Goal: Task Accomplishment & Management: Complete application form

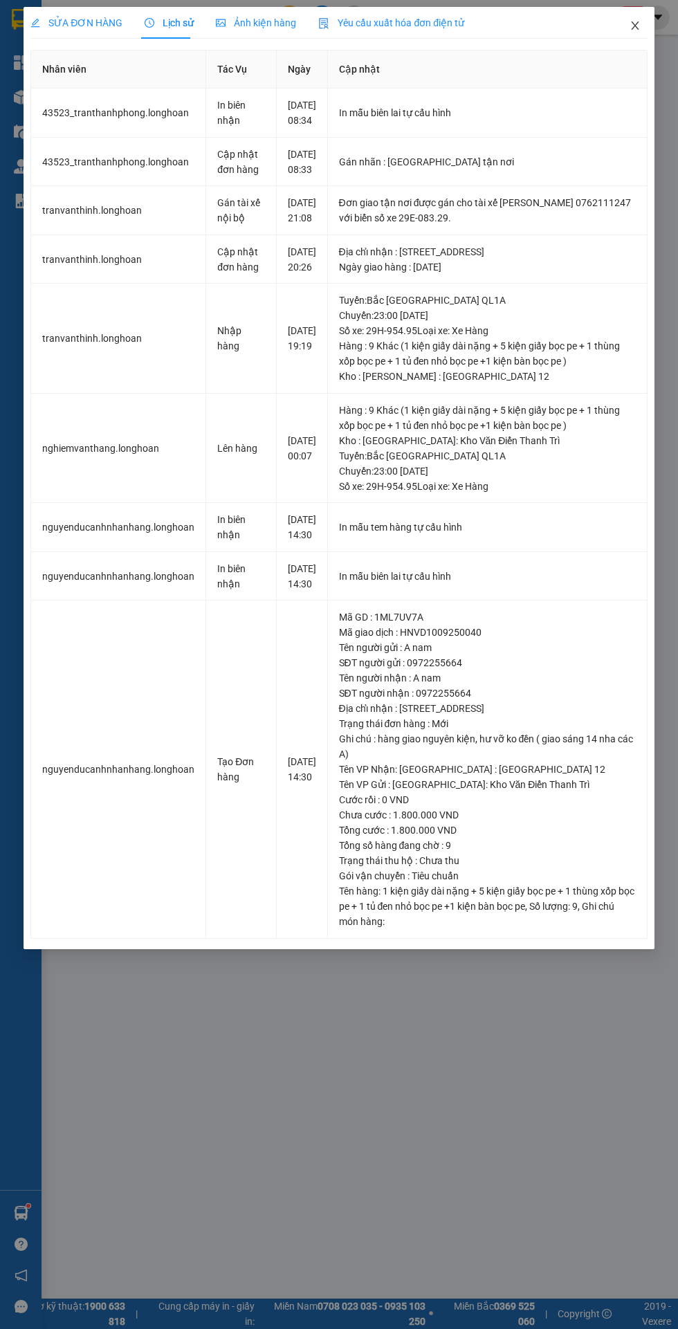
click at [634, 14] on span "Close" at bounding box center [635, 26] width 39 height 39
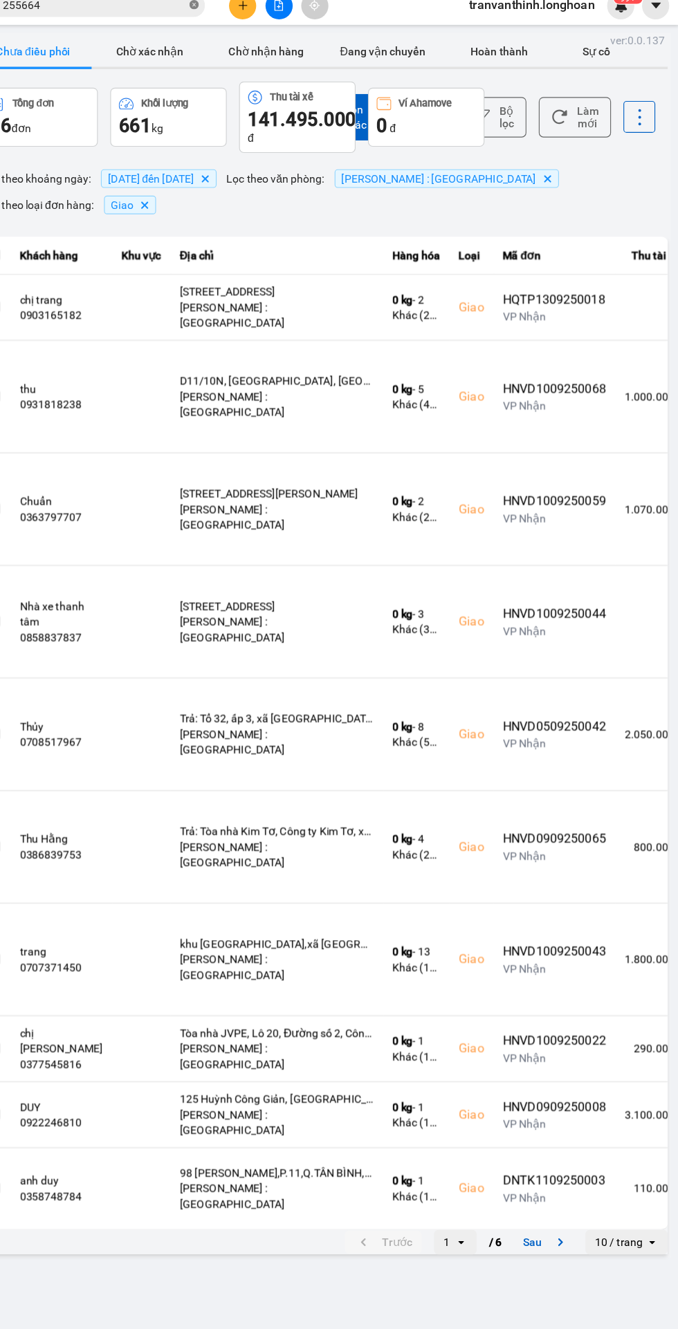
click at [246, 17] on icon "close-circle" at bounding box center [246, 16] width 8 height 8
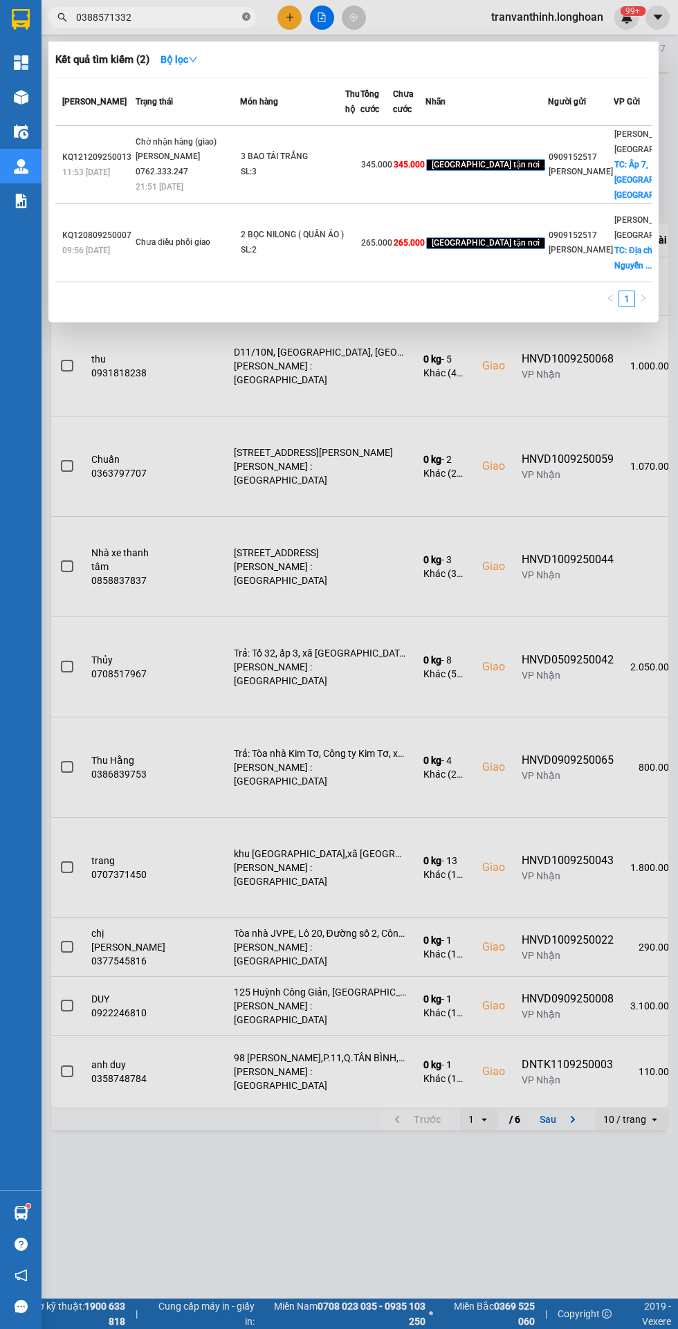
type input "0388571332"
click at [28, 1208] on sup at bounding box center [28, 1206] width 4 height 4
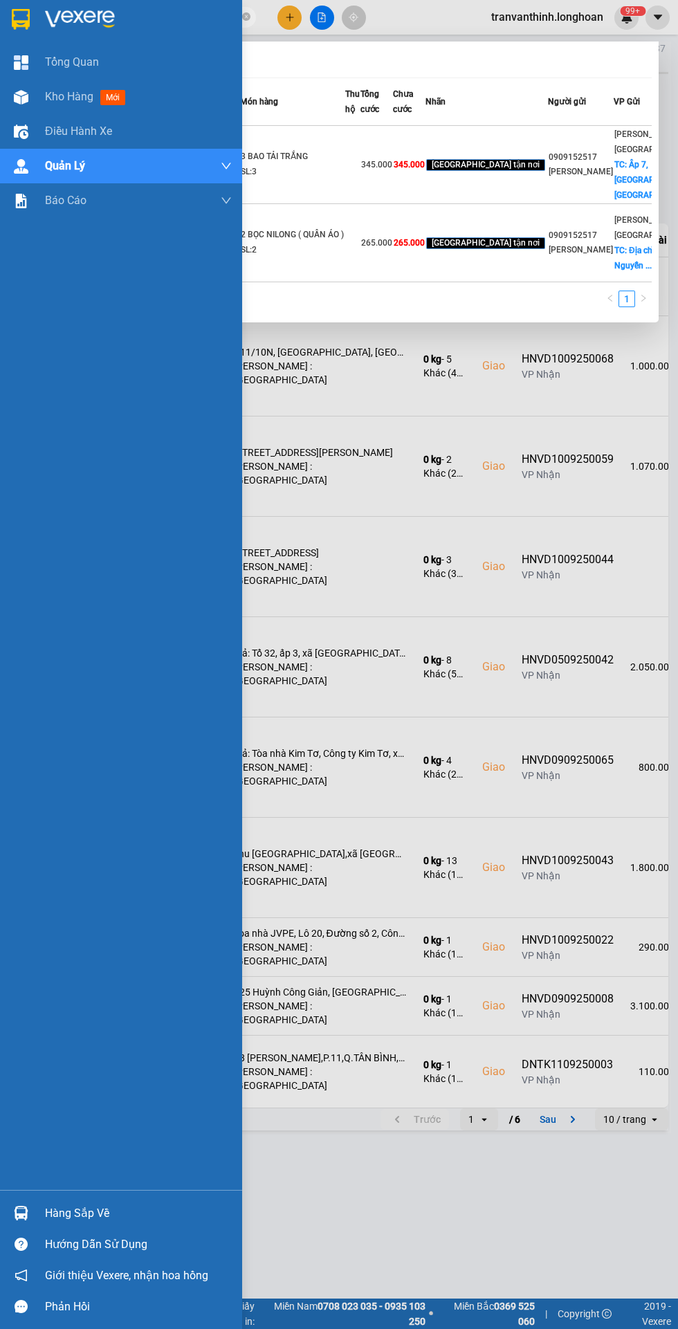
click at [517, 715] on div at bounding box center [339, 664] width 678 height 1329
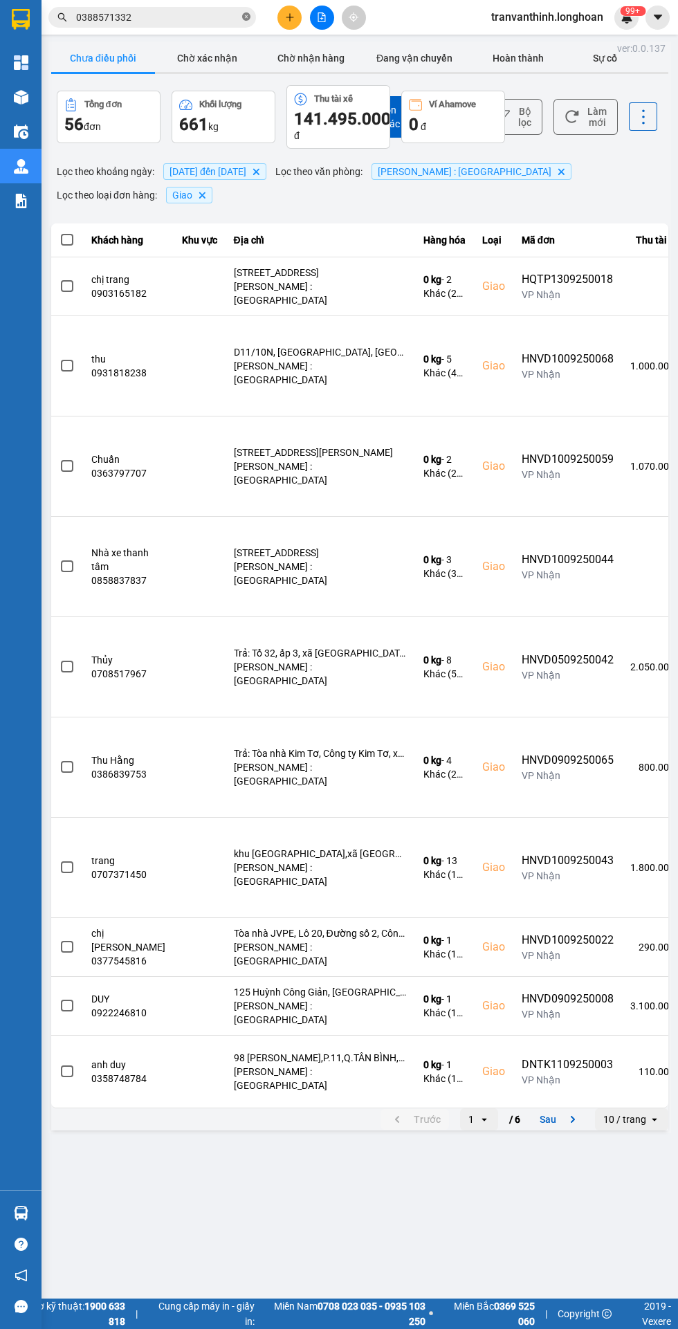
click at [246, 17] on icon "close-circle" at bounding box center [246, 16] width 8 height 8
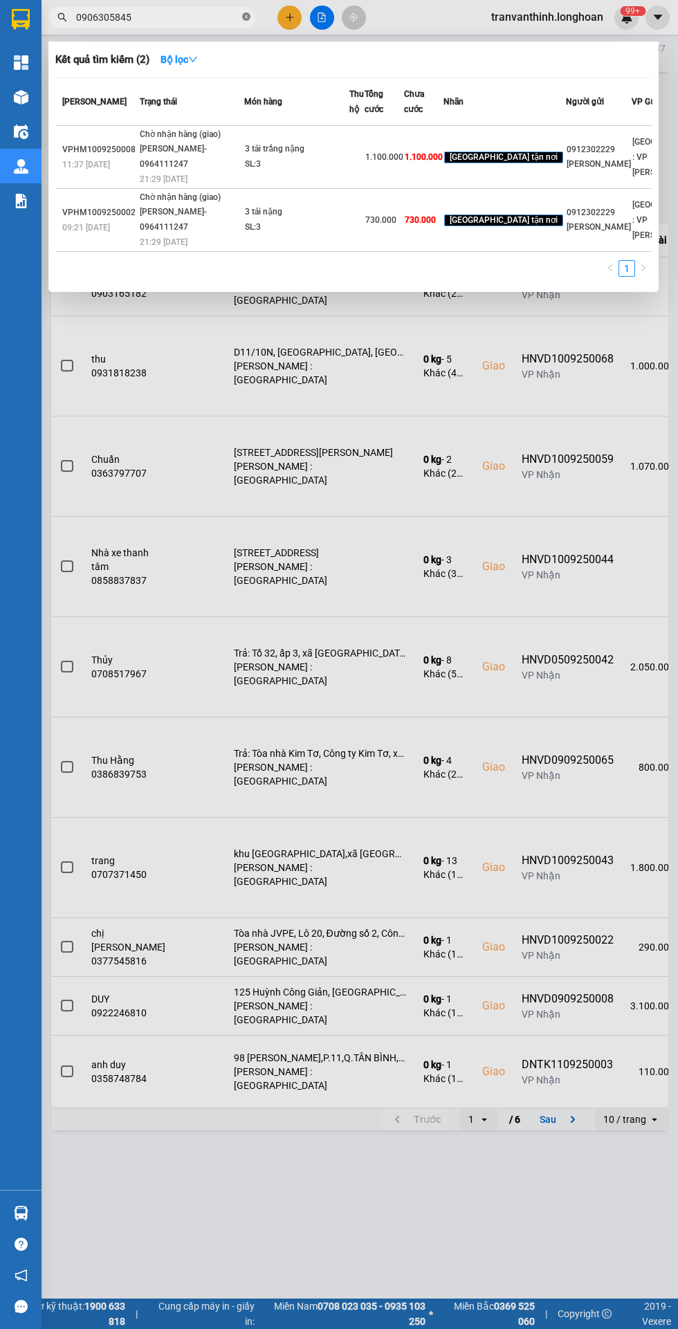
scroll to position [0, 25]
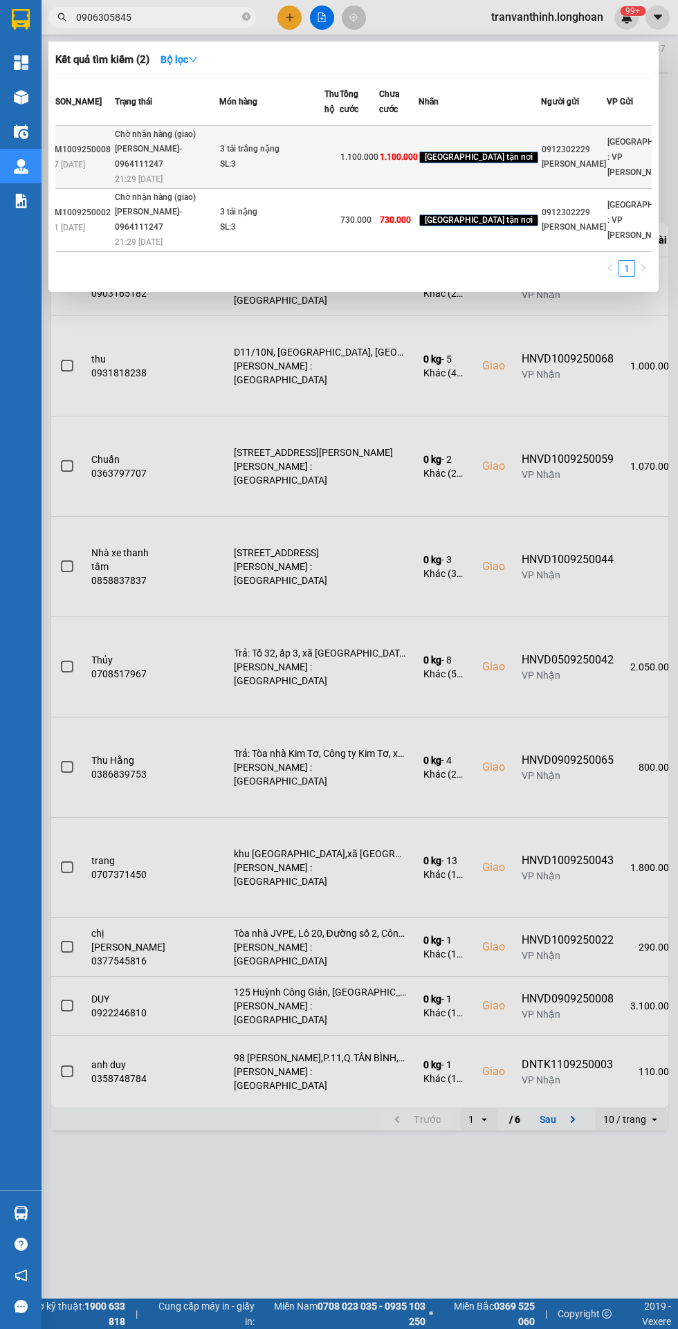
type input "0906305845"
click at [363, 189] on td "1.100.000" at bounding box center [359, 157] width 39 height 63
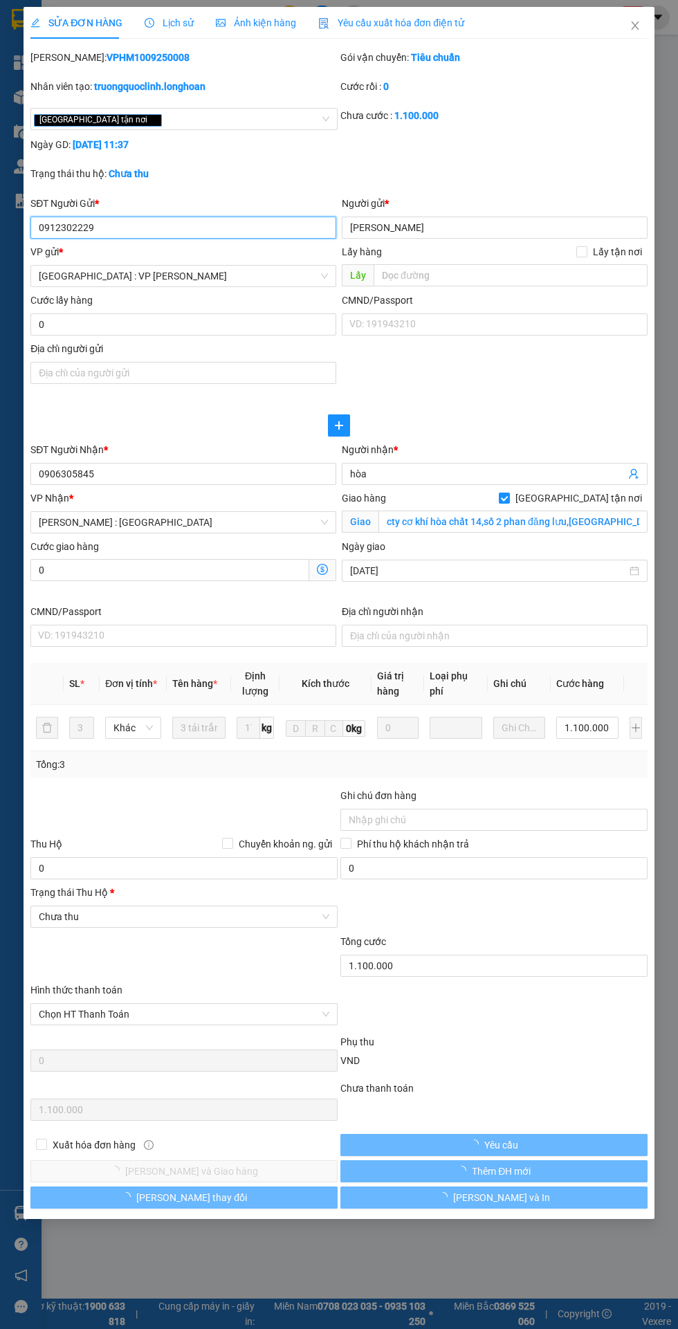
type input "0912302229"
type input "[PERSON_NAME]"
type input "0906305845"
type input "hòa"
checkbox input "true"
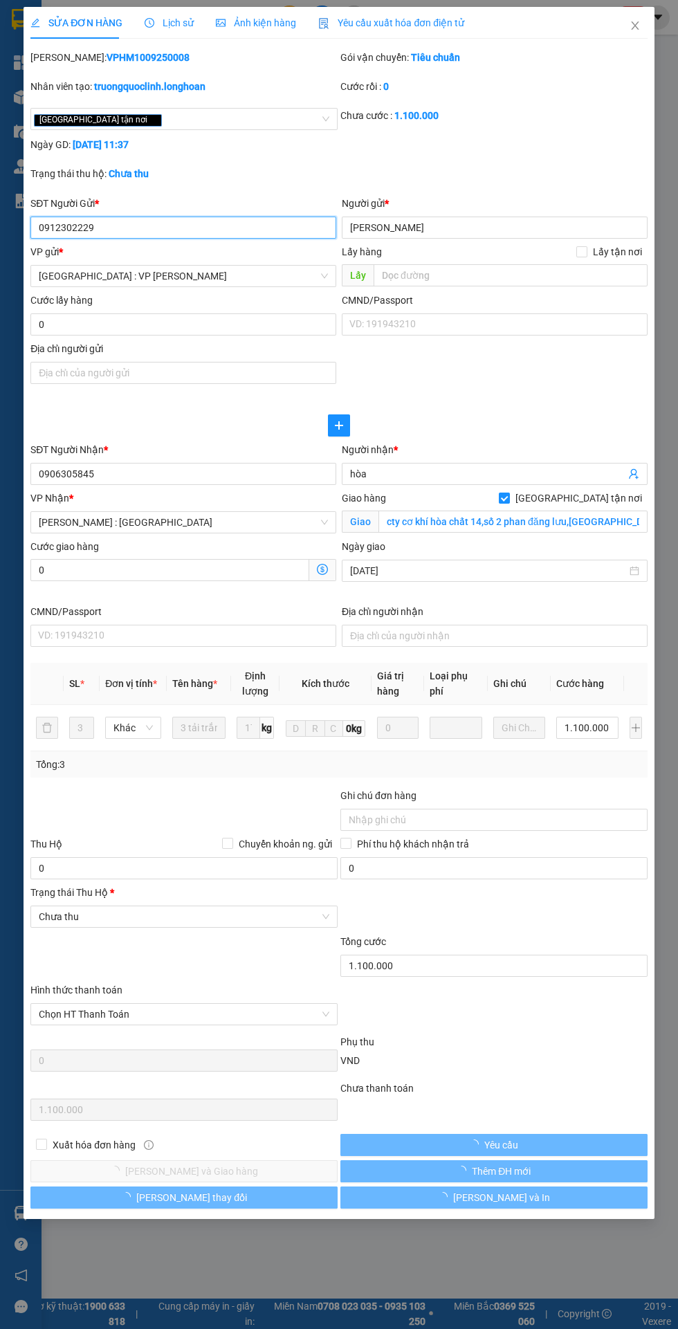
type input "cty cơ khí hòa chất 14,số 2 phan đăng lưu,[GEOGRAPHIC_DATA], [GEOGRAPHIC_DATA],…"
type input "1.100.000"
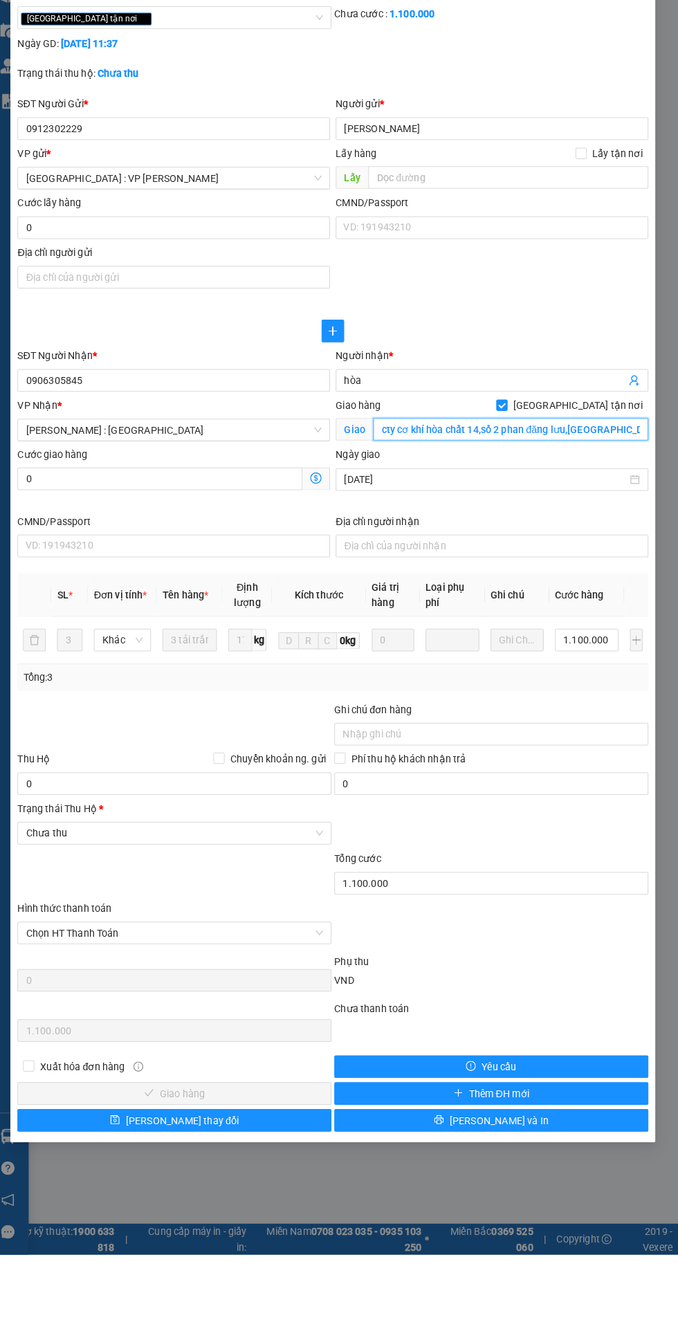
click at [480, 520] on input "cty cơ khí hòa chất 14,số 2 phan đăng lưu,[GEOGRAPHIC_DATA], [GEOGRAPHIC_DATA],…" at bounding box center [512, 522] width 269 height 22
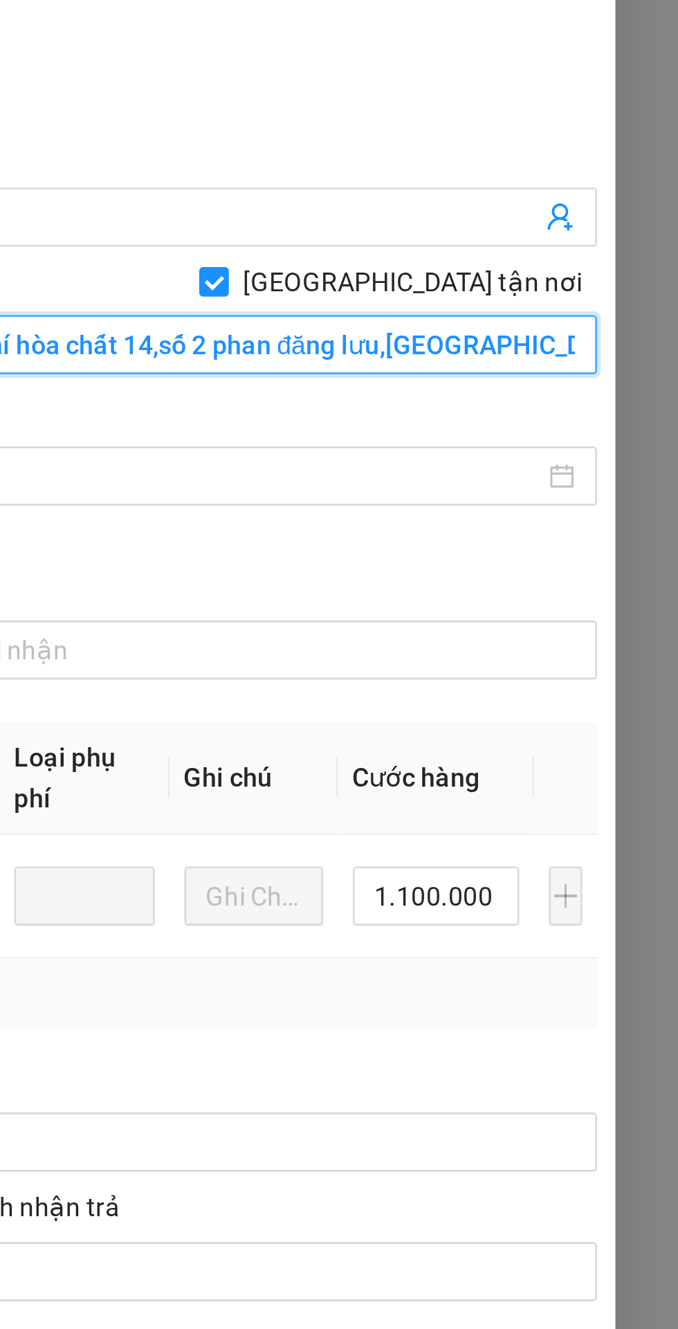
click at [567, 523] on input "cty cơ khí hòa chất 14,số 2 phan đăng lưu,[GEOGRAPHIC_DATA], [GEOGRAPHIC_DATA],…" at bounding box center [512, 522] width 269 height 22
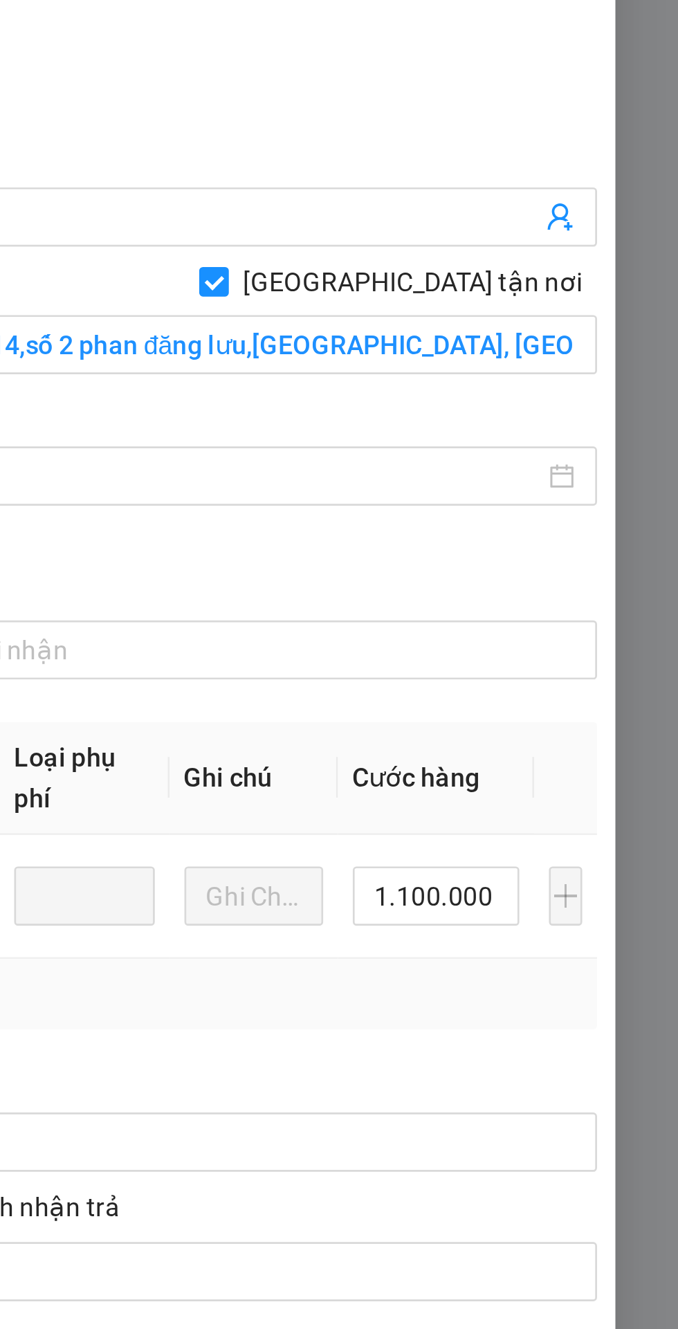
click at [499, 448] on div "Người nhận *" at bounding box center [495, 449] width 306 height 15
click at [499, 466] on input "hòa" at bounding box center [487, 473] width 275 height 15
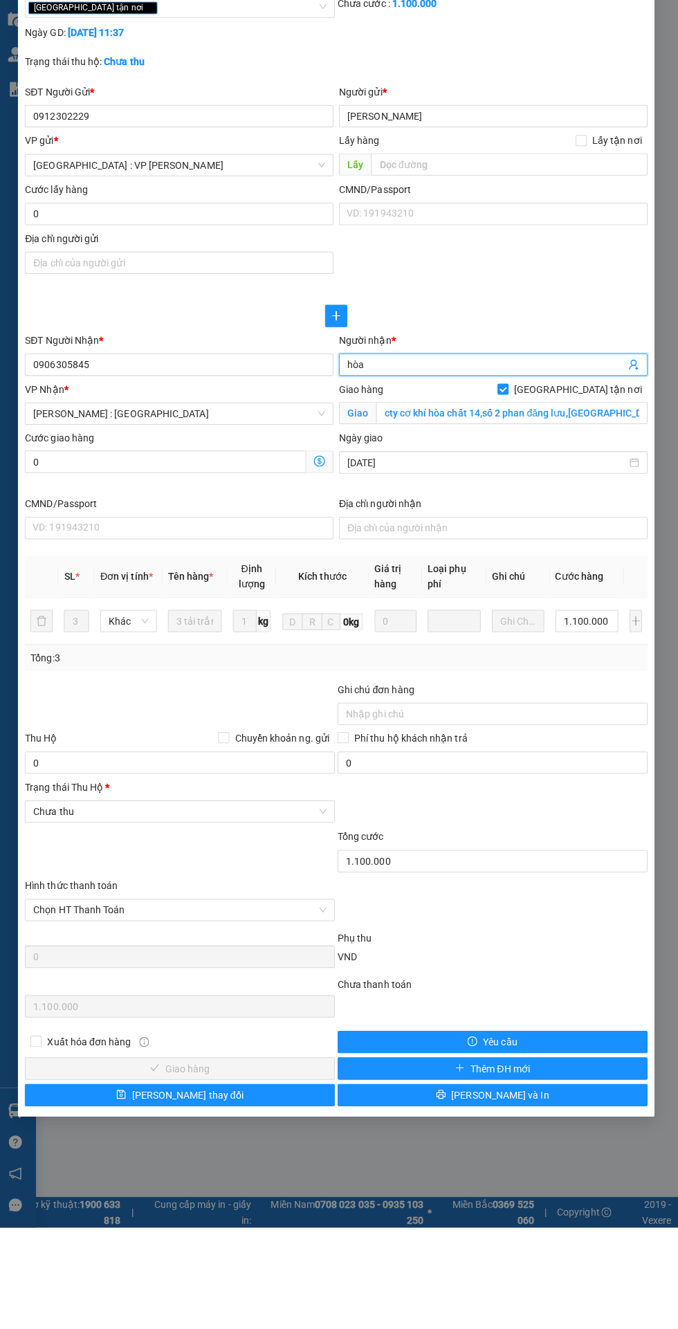
scroll to position [0, 0]
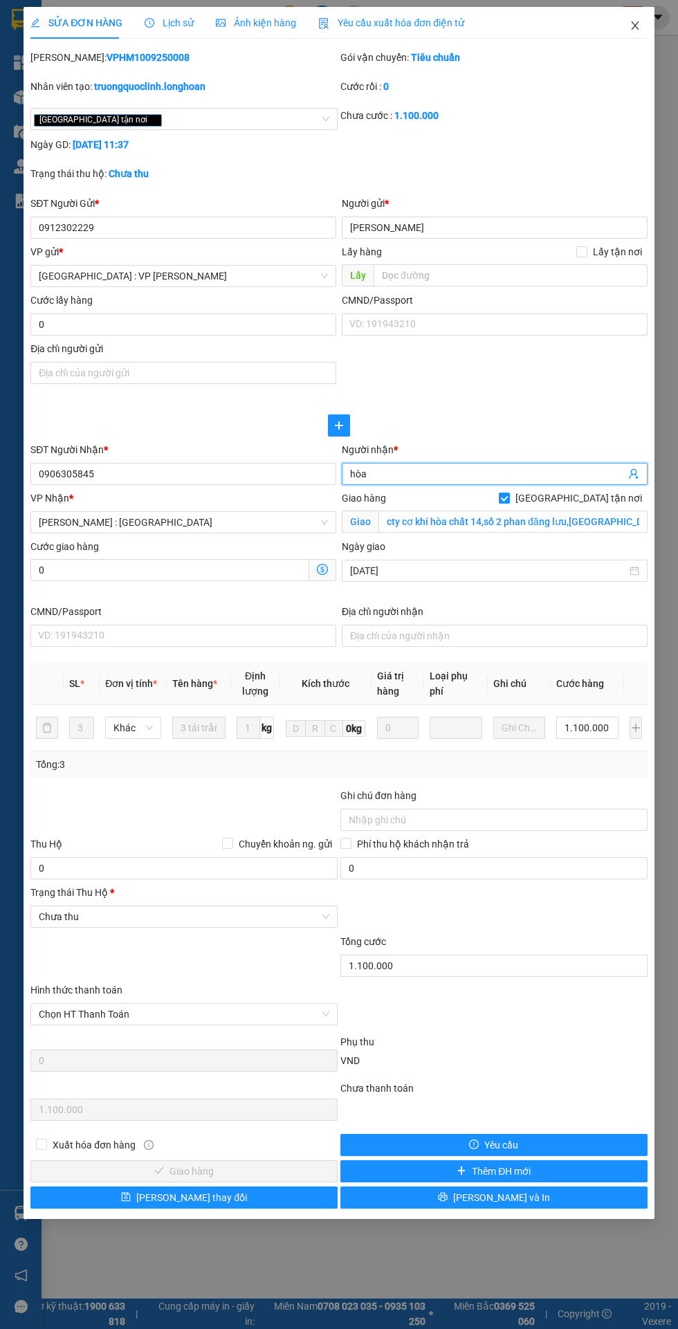
click at [634, 26] on icon "close" at bounding box center [635, 25] width 8 height 8
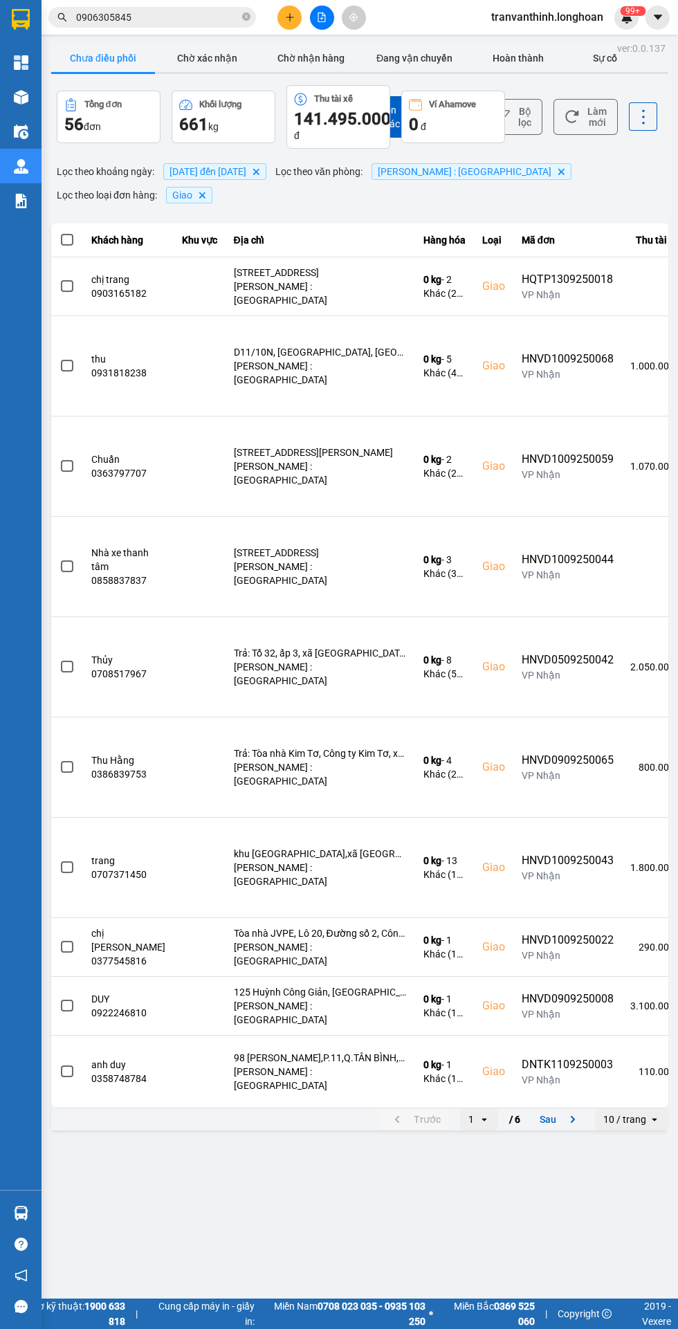
click at [178, 19] on input "0906305845" at bounding box center [157, 17] width 163 height 15
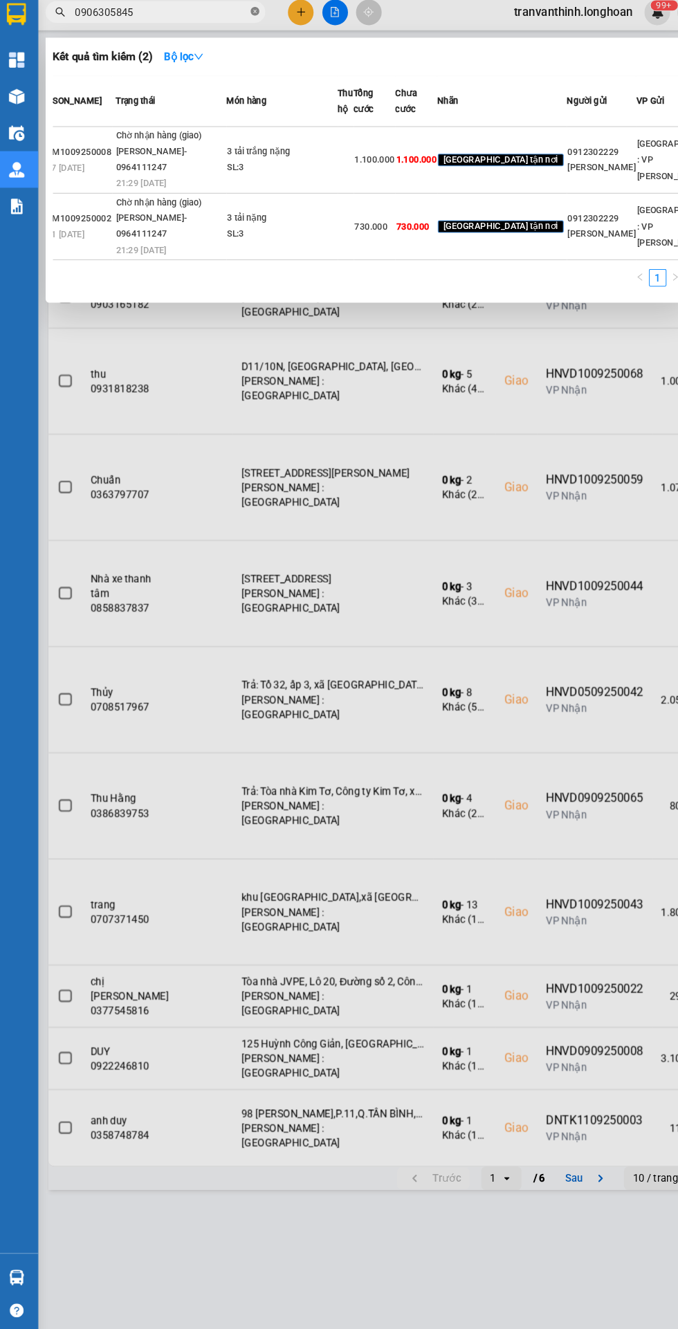
click at [242, 19] on icon "close-circle" at bounding box center [246, 16] width 8 height 8
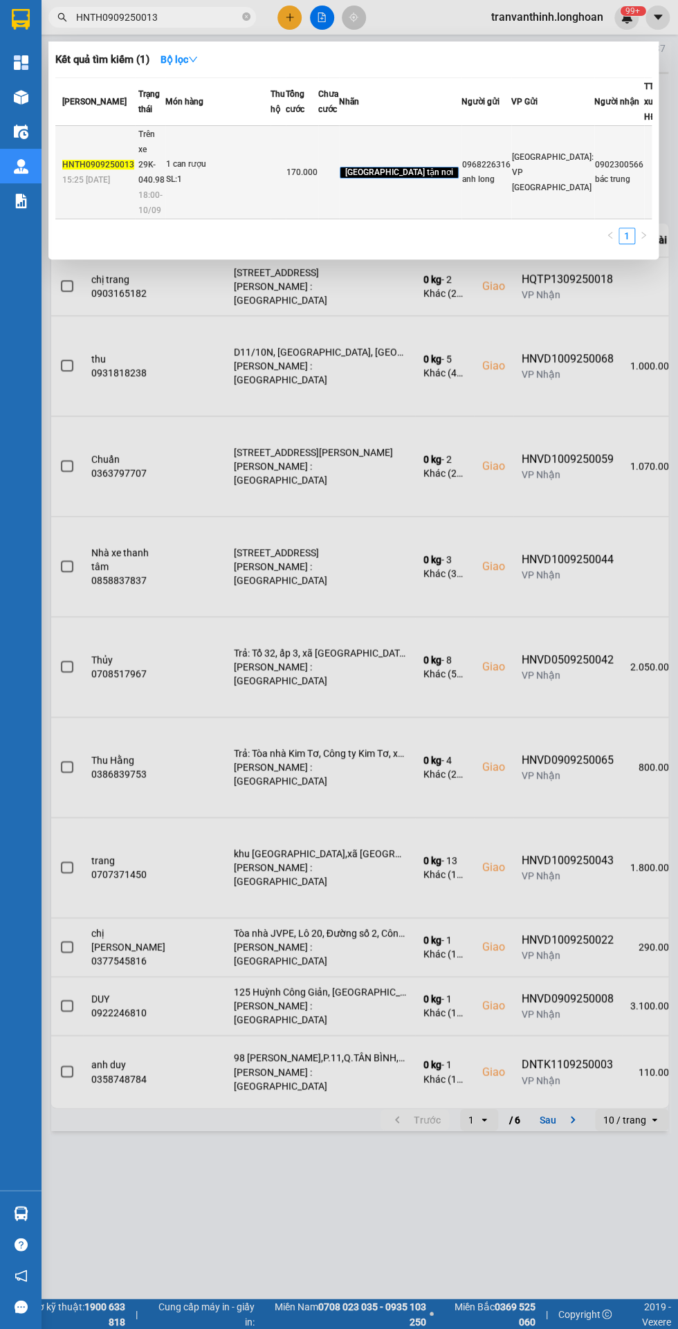
type input "HNTH0909250013"
click at [473, 219] on td "0968226316 anh long" at bounding box center [486, 172] width 50 height 93
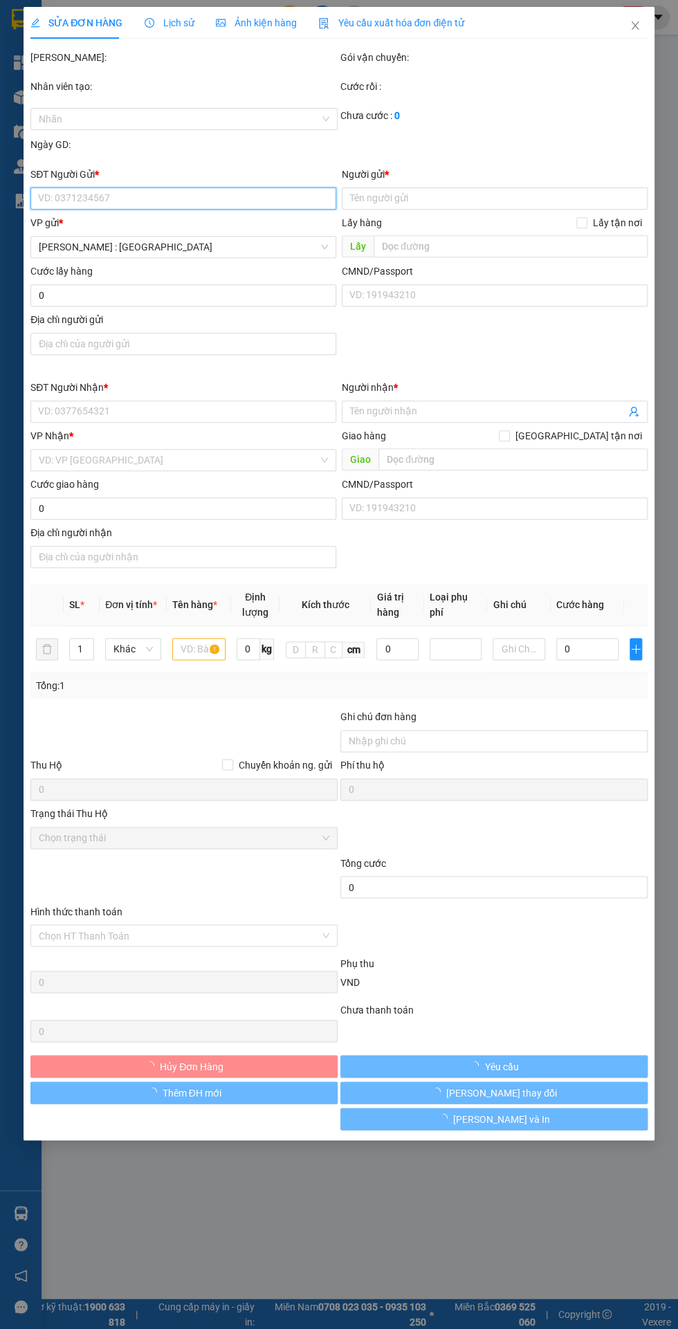
type input "0968226316"
type input "anh long"
type input "0902300566"
type input "bác trung"
checkbox input "true"
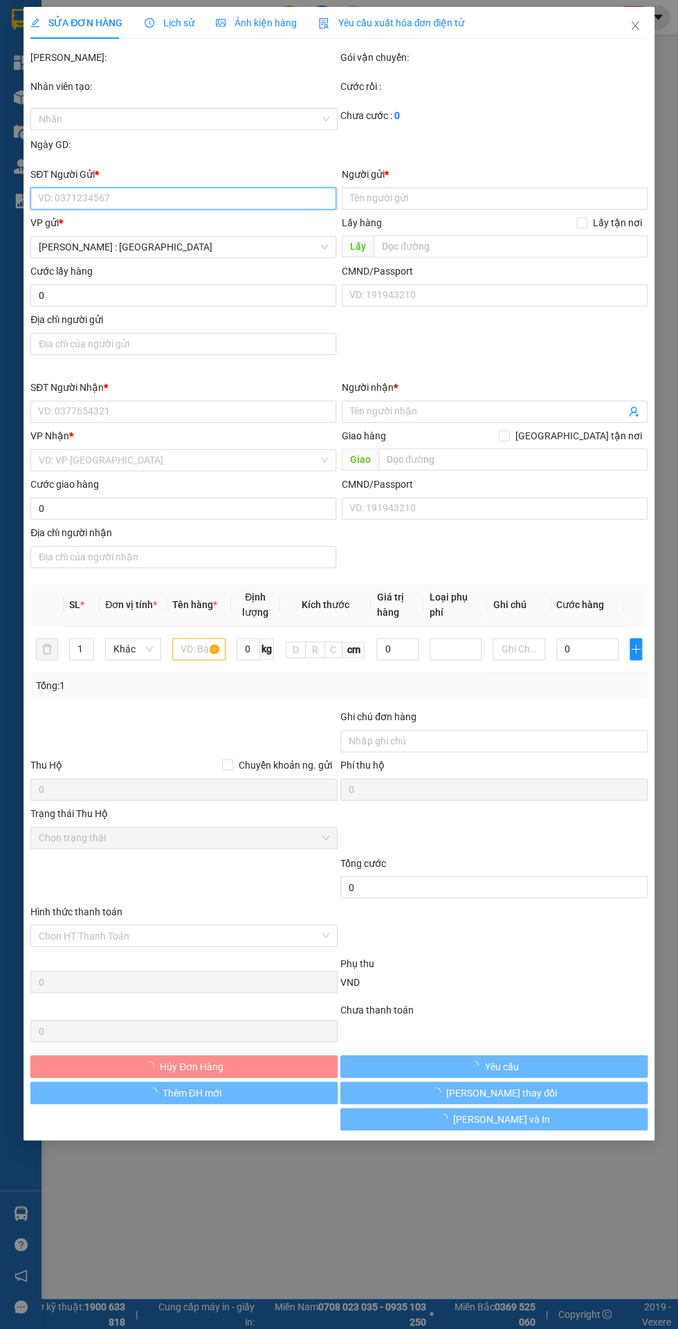
type input "28/4 [PERSON_NAME], p7 ,quận gò vấp , hcm"
type input "170.000"
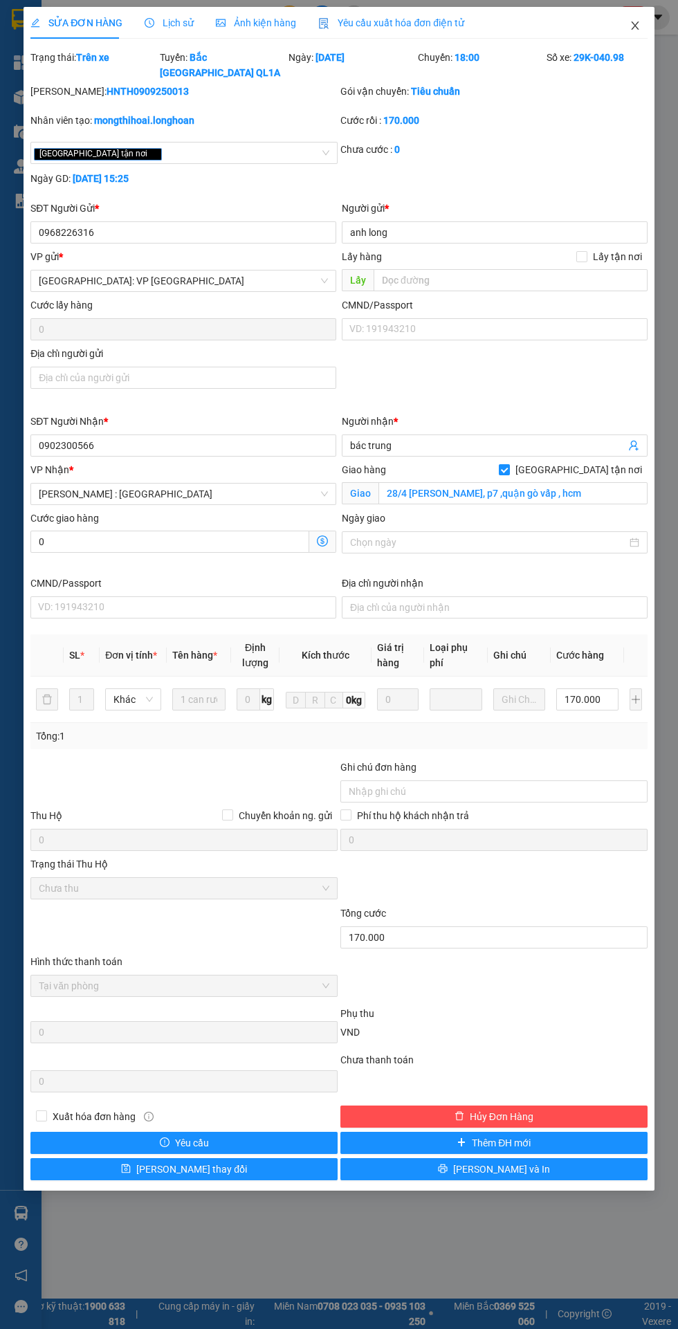
click at [634, 26] on icon "close" at bounding box center [635, 25] width 8 height 8
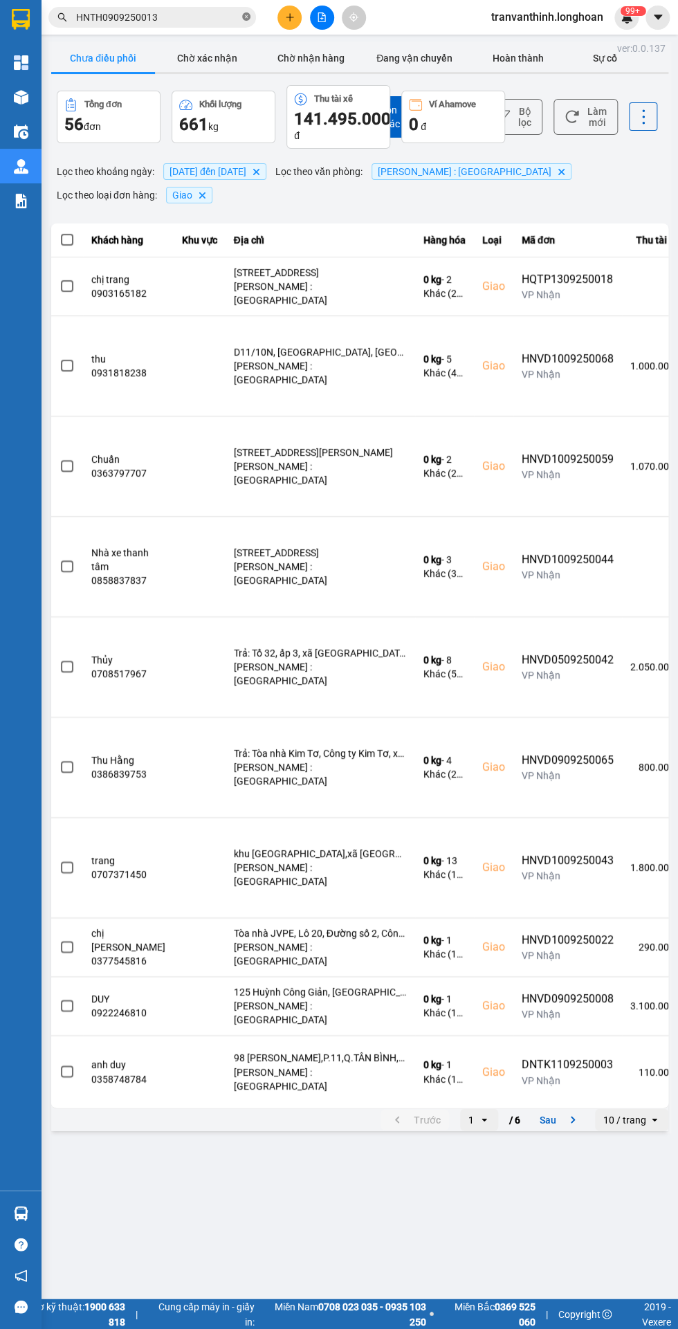
click at [246, 17] on icon "close-circle" at bounding box center [246, 16] width 8 height 8
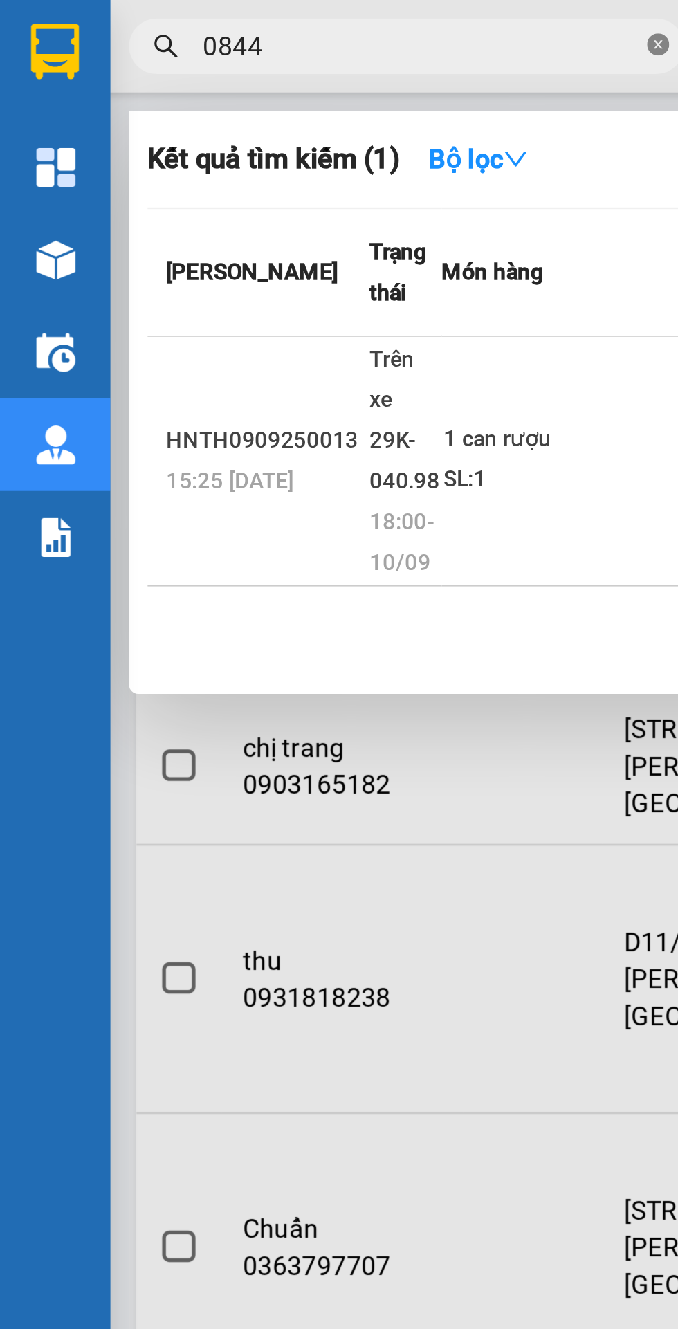
type input "0844"
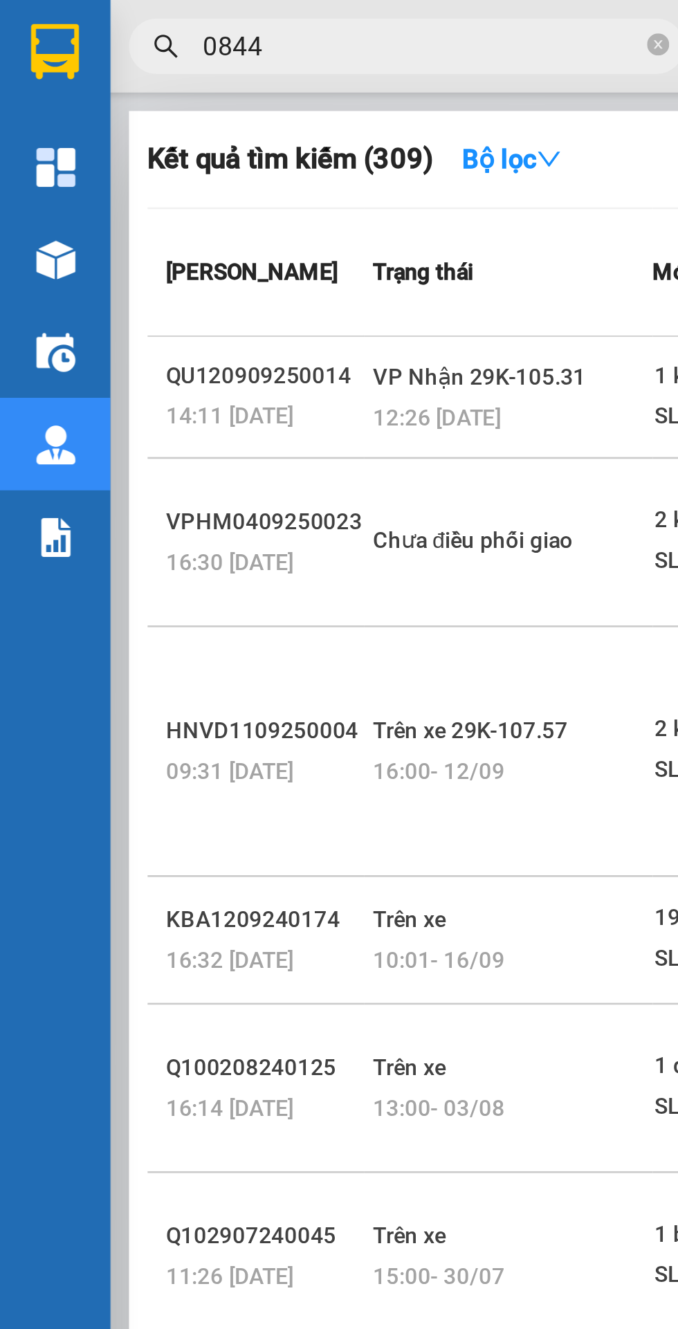
click at [175, 22] on input "0844" at bounding box center [157, 17] width 163 height 15
click at [243, 15] on icon "close-circle" at bounding box center [246, 16] width 8 height 8
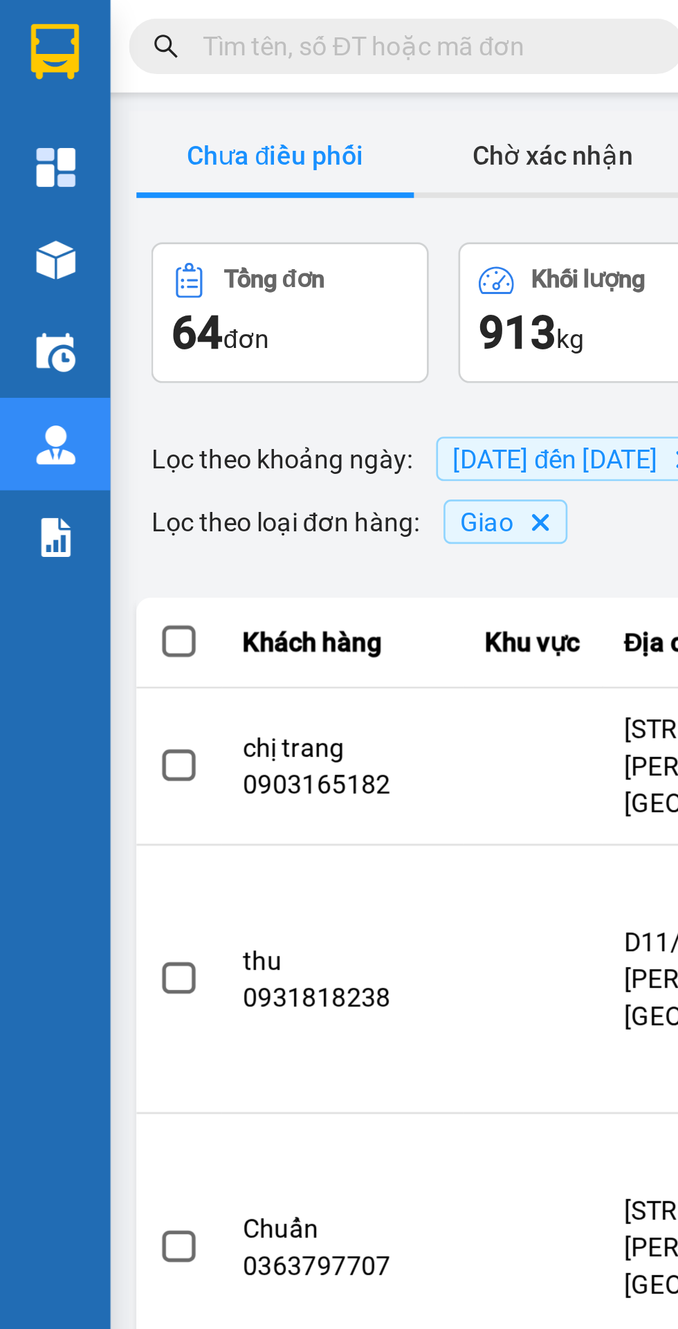
click at [183, 16] on input "text" at bounding box center [157, 17] width 163 height 15
click at [161, 12] on input "text" at bounding box center [157, 17] width 163 height 15
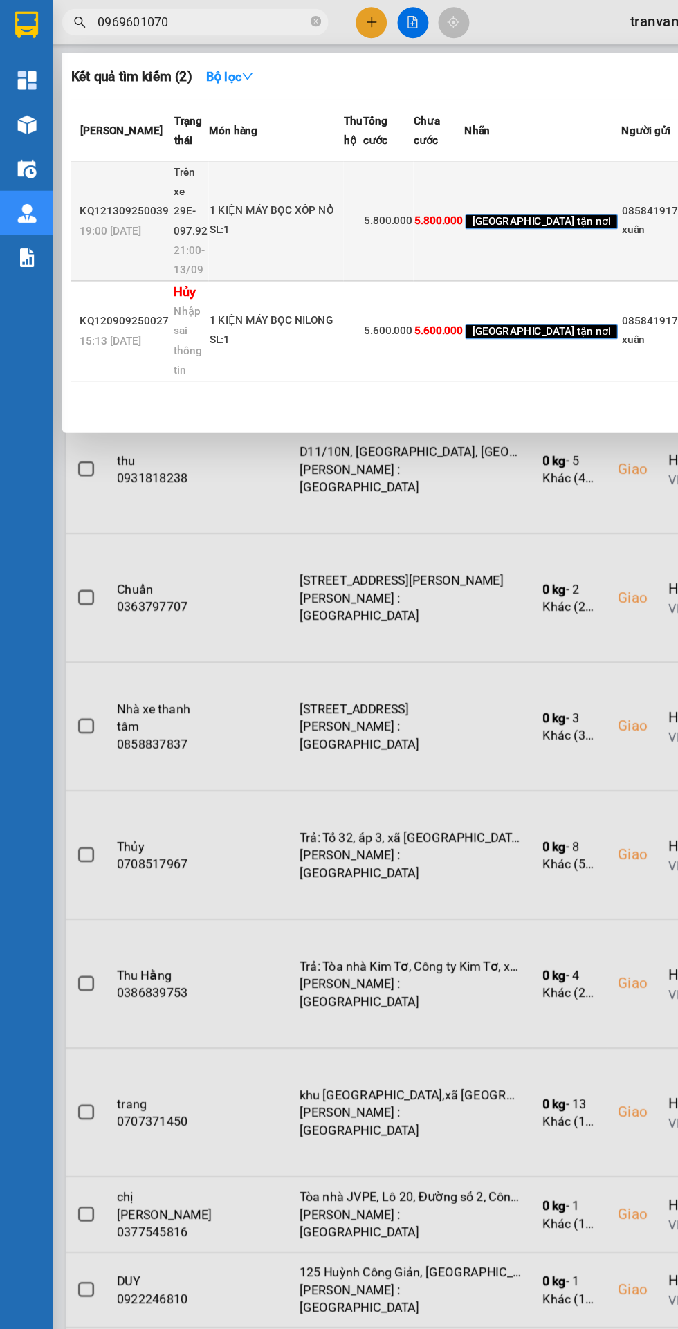
type input "0969601070"
click at [182, 187] on div "SL: 1" at bounding box center [215, 179] width 104 height 15
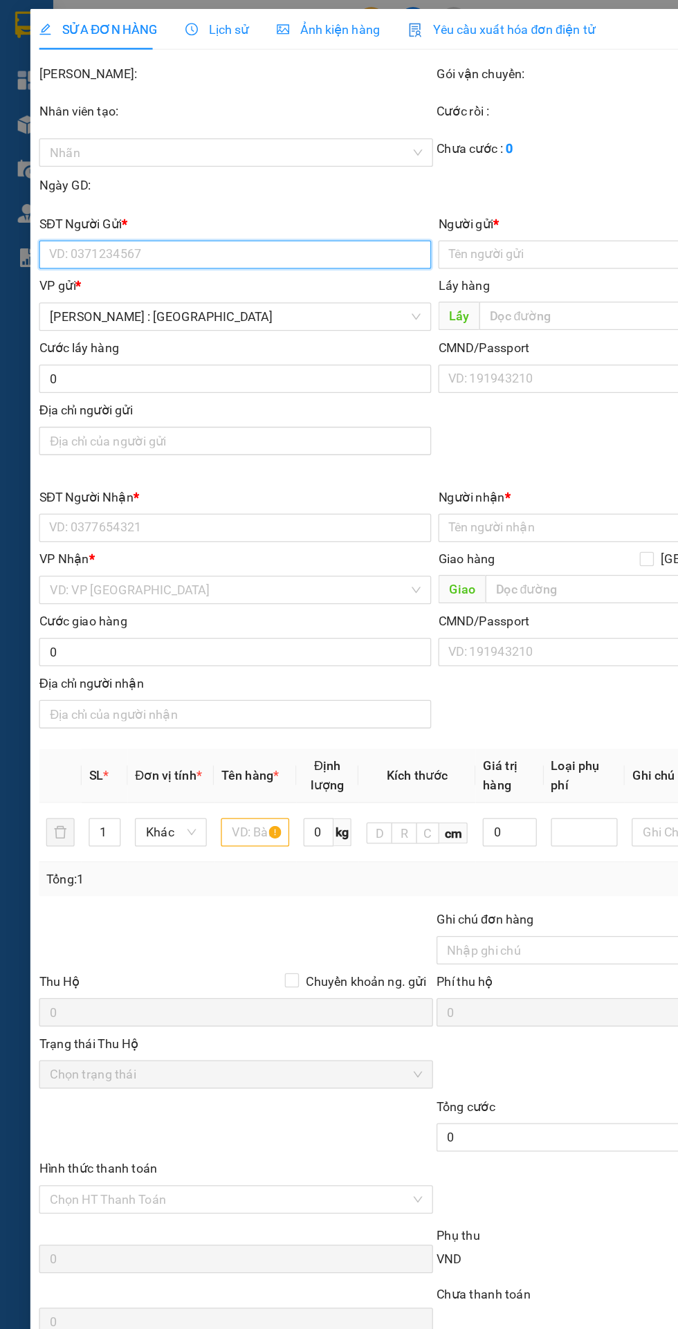
type input "0858419179"
type input "xuân"
checkbox input "true"
type input "đ/c: bình chuẩn 52, thuận an bình dương"
type input "0969601070"
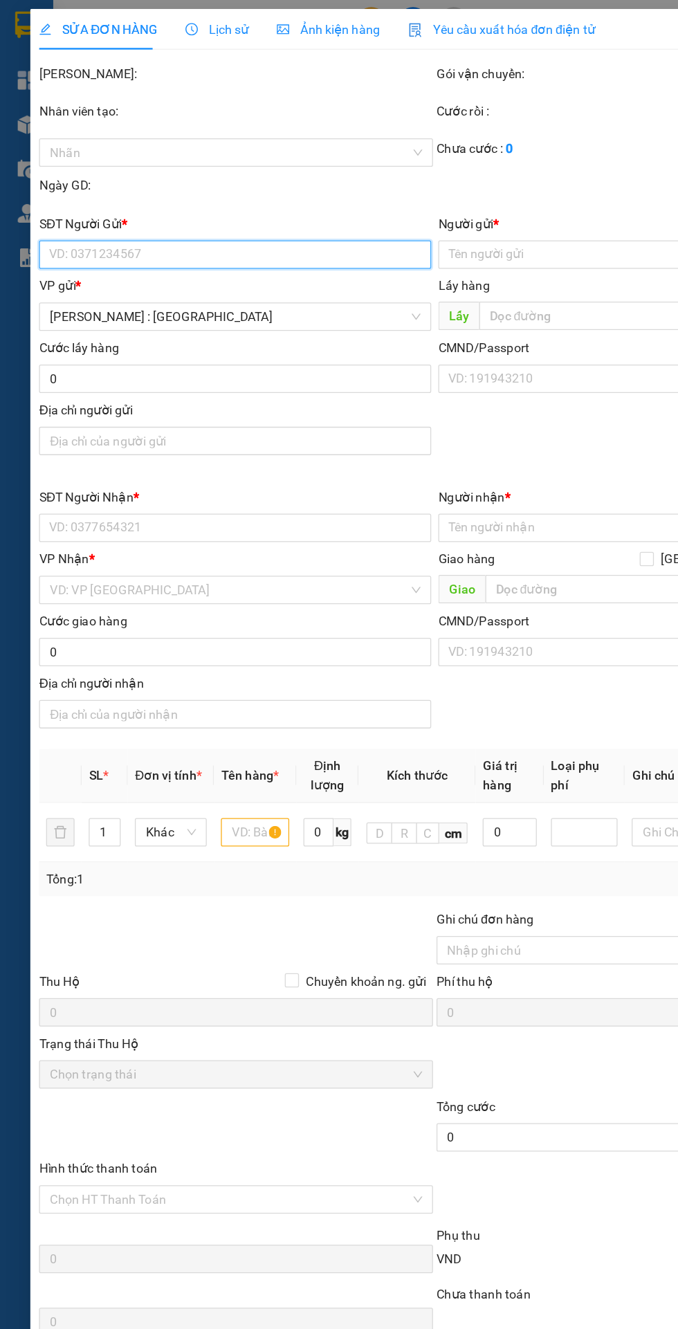
type input "Yến"
checkbox input "true"
type input "đ/c: Ô CN11, KCN Nguyên Khê, Xã [GEOGRAPHIC_DATA], [GEOGRAPHIC_DATA] , [GEOGRAP…"
type input "5.800.000"
type input "200.000"
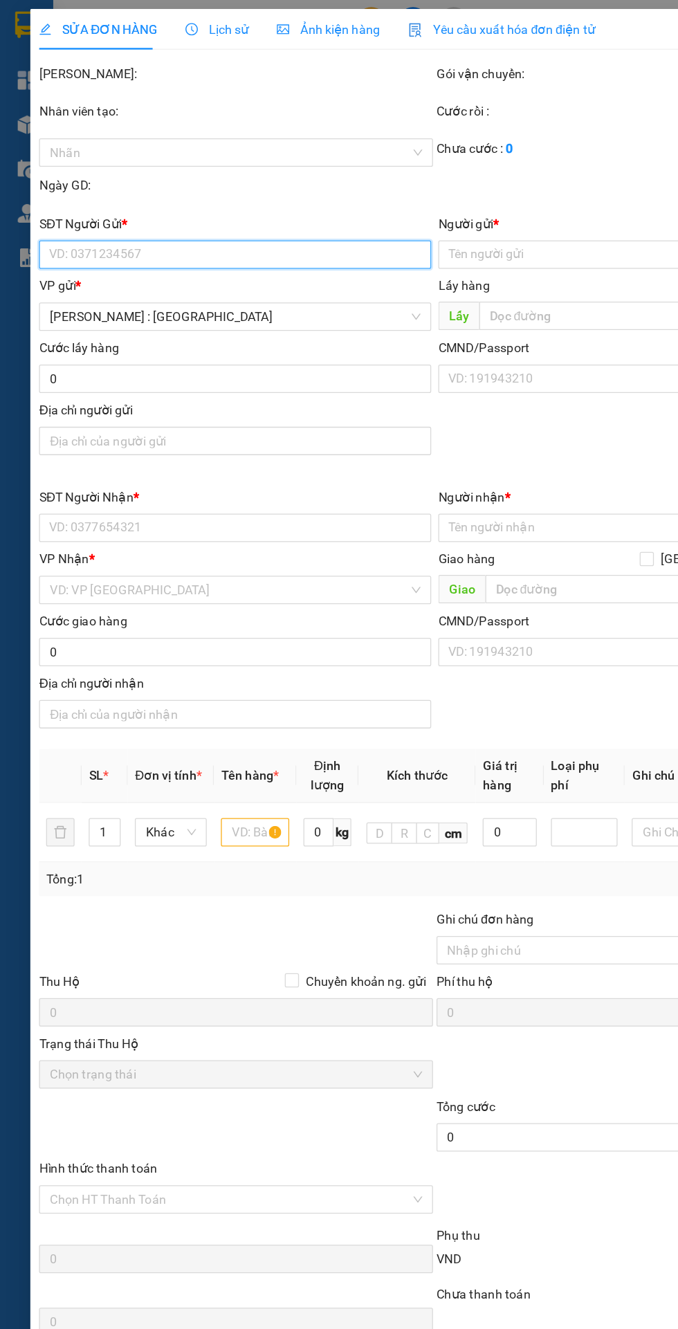
type input "5.800.000"
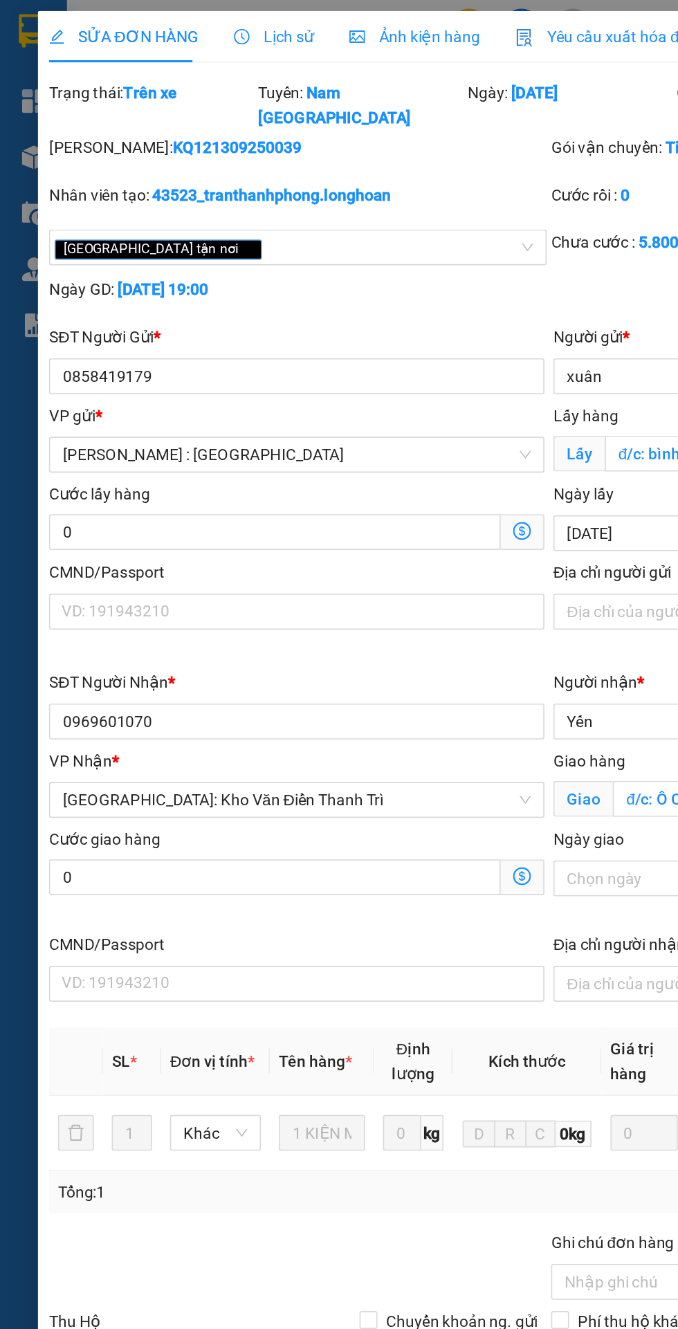
click at [163, 24] on span "Lịch sử" at bounding box center [169, 22] width 49 height 11
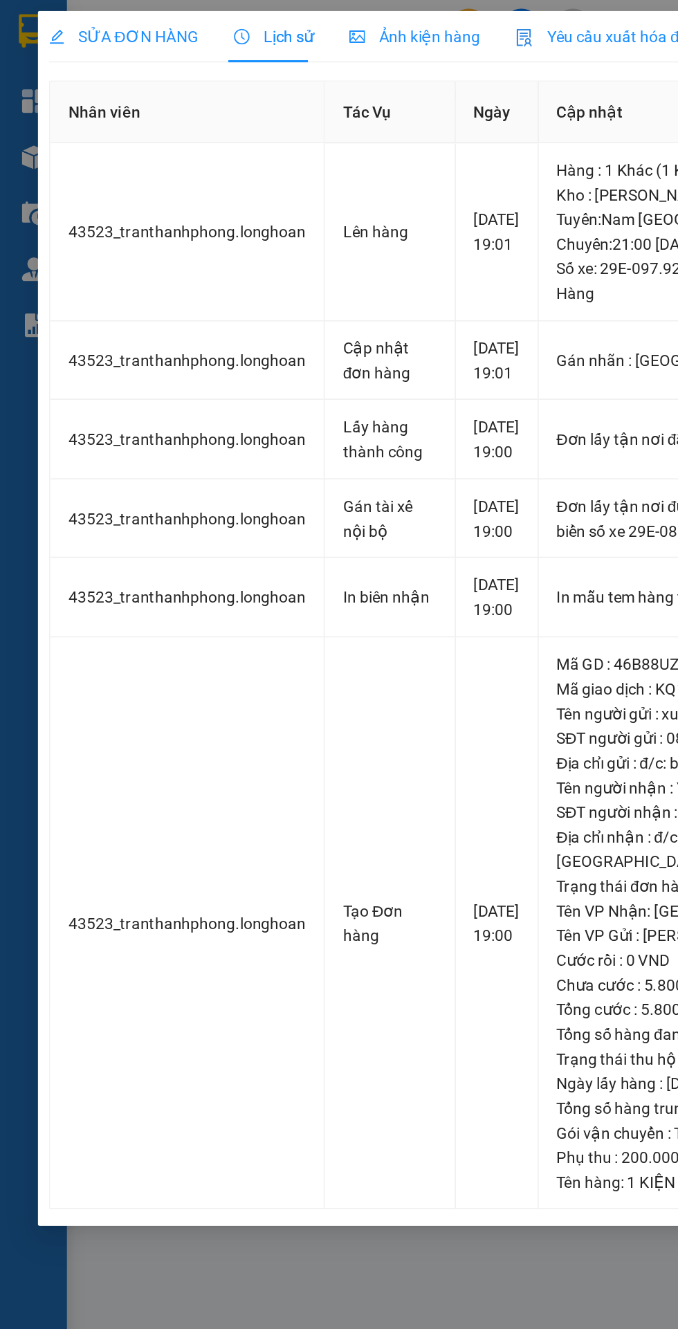
click at [66, 21] on span "SỬA ĐƠN HÀNG" at bounding box center [76, 22] width 92 height 11
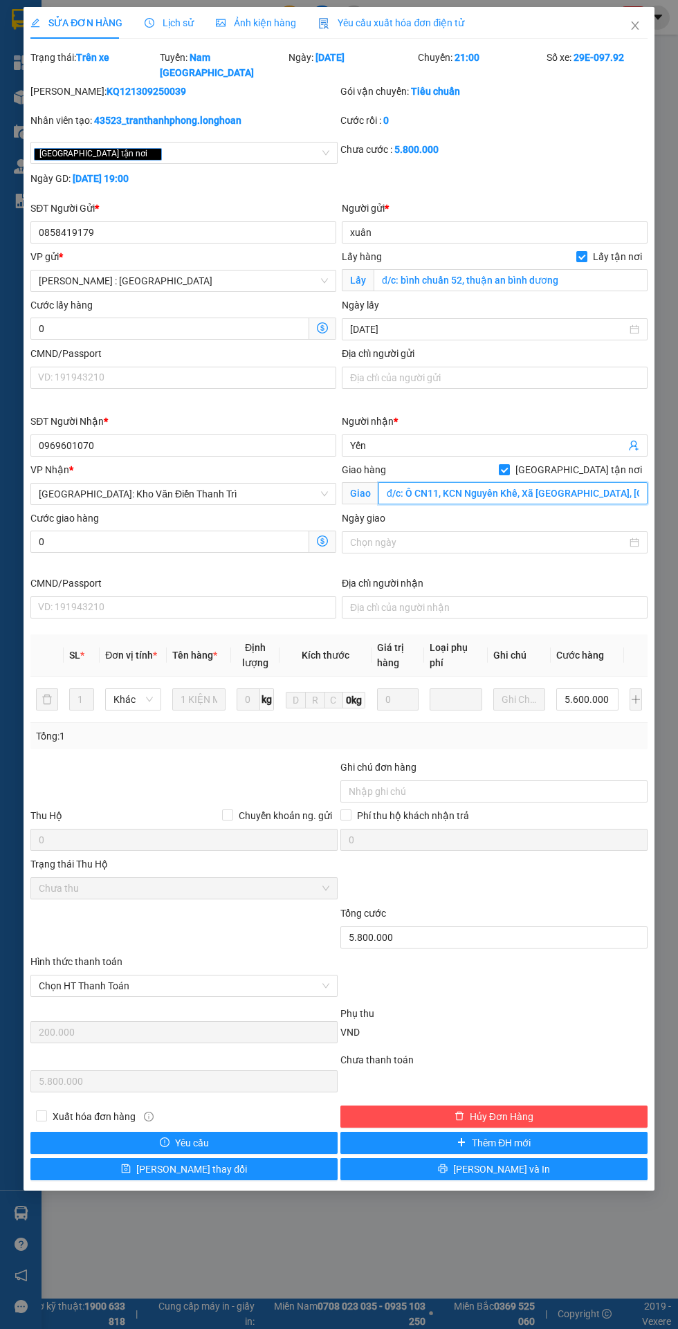
click at [559, 482] on input "đ/c: Ô CN11, KCN Nguyên Khê, Xã [GEOGRAPHIC_DATA], [GEOGRAPHIC_DATA] , [GEOGRAP…" at bounding box center [512, 493] width 269 height 22
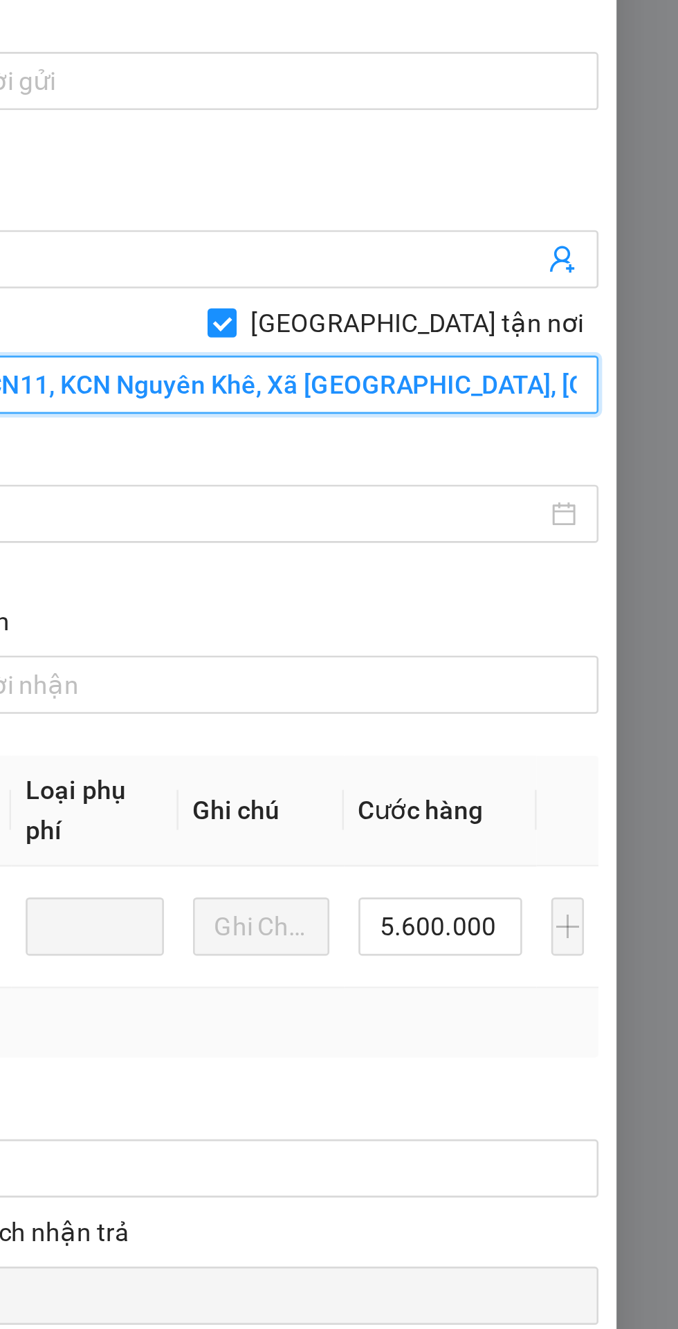
click at [616, 482] on input "đ/c: Ô CN11, KCN Nguyên Khê, Xã [GEOGRAPHIC_DATA], [GEOGRAPHIC_DATA] , [GEOGRAP…" at bounding box center [512, 493] width 269 height 22
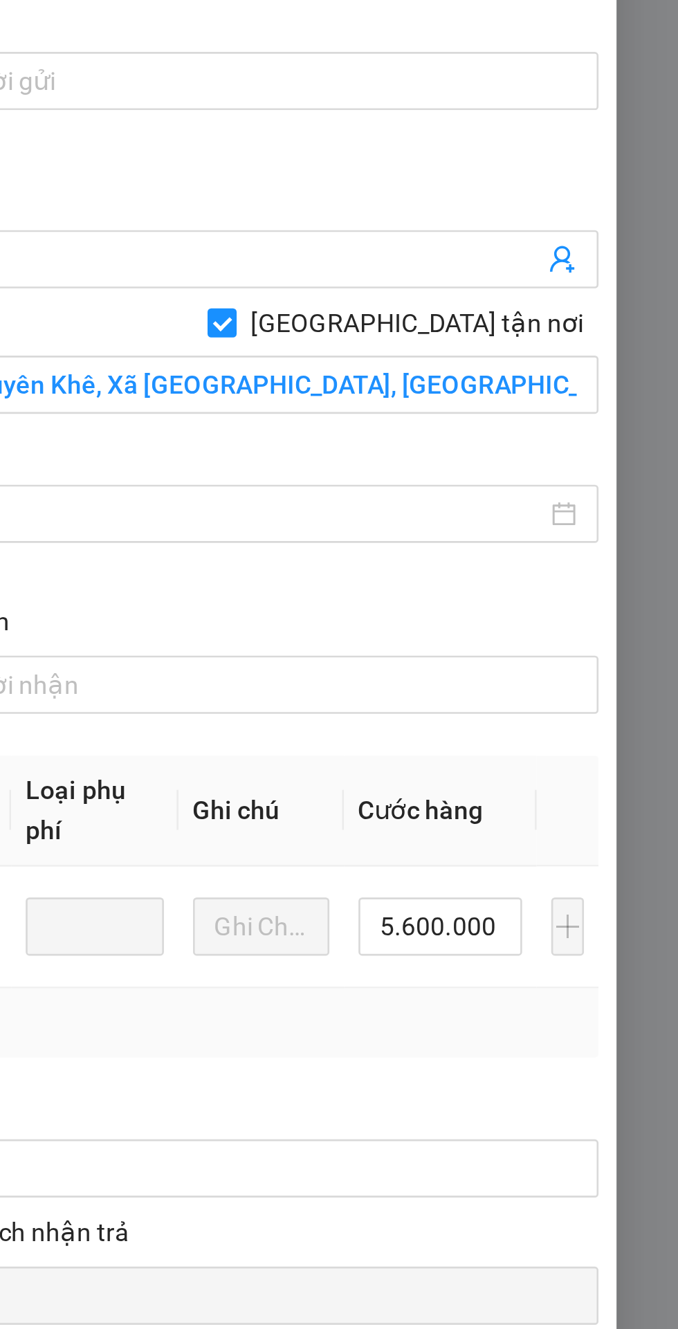
click at [585, 511] on div "Ngày giao" at bounding box center [495, 521] width 306 height 21
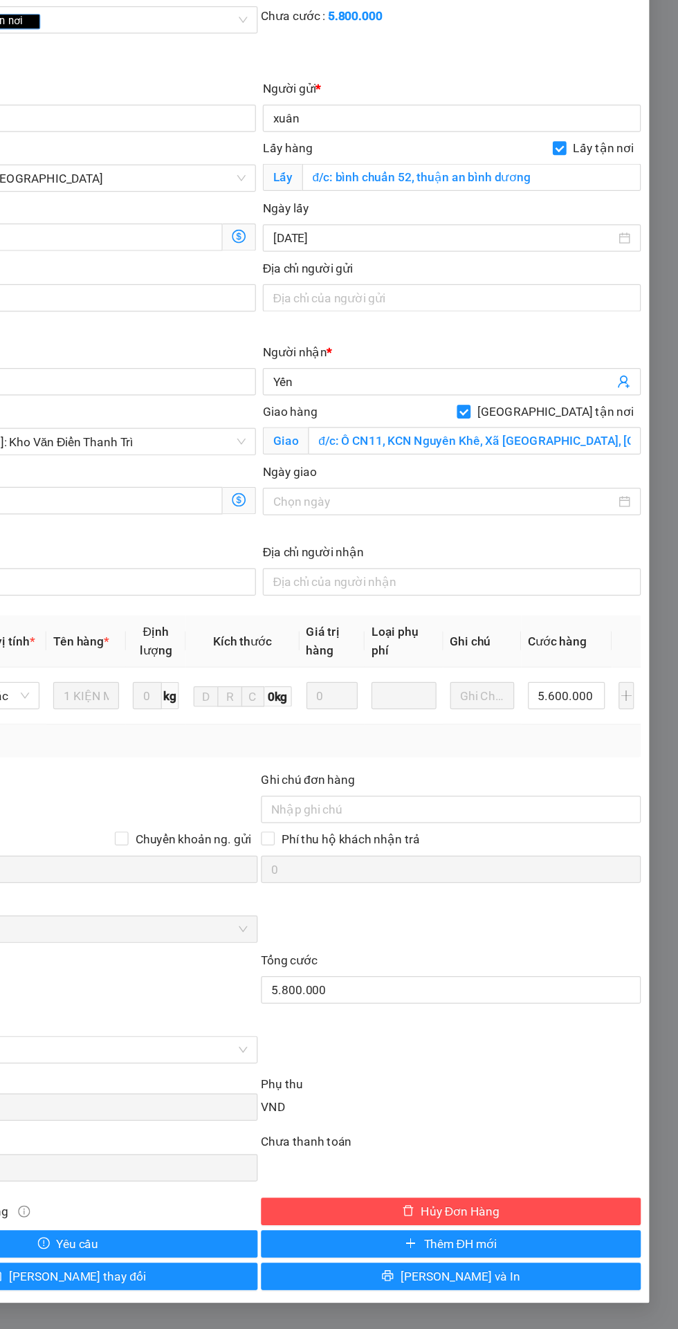
scroll to position [0, 0]
